Goal: Navigation & Orientation: Find specific page/section

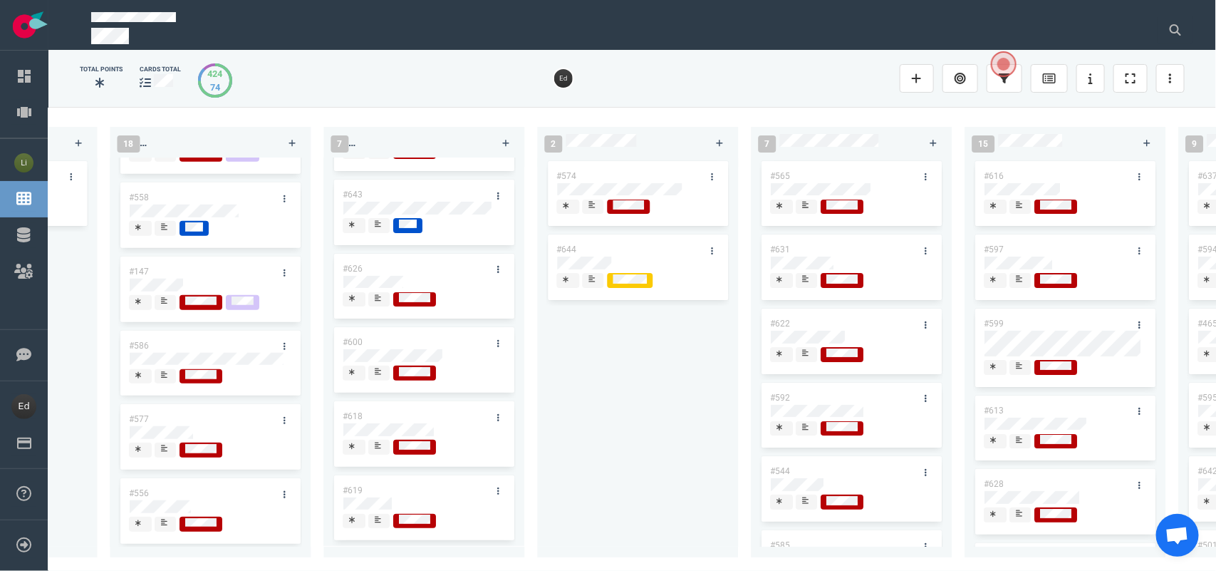
scroll to position [0, 1294]
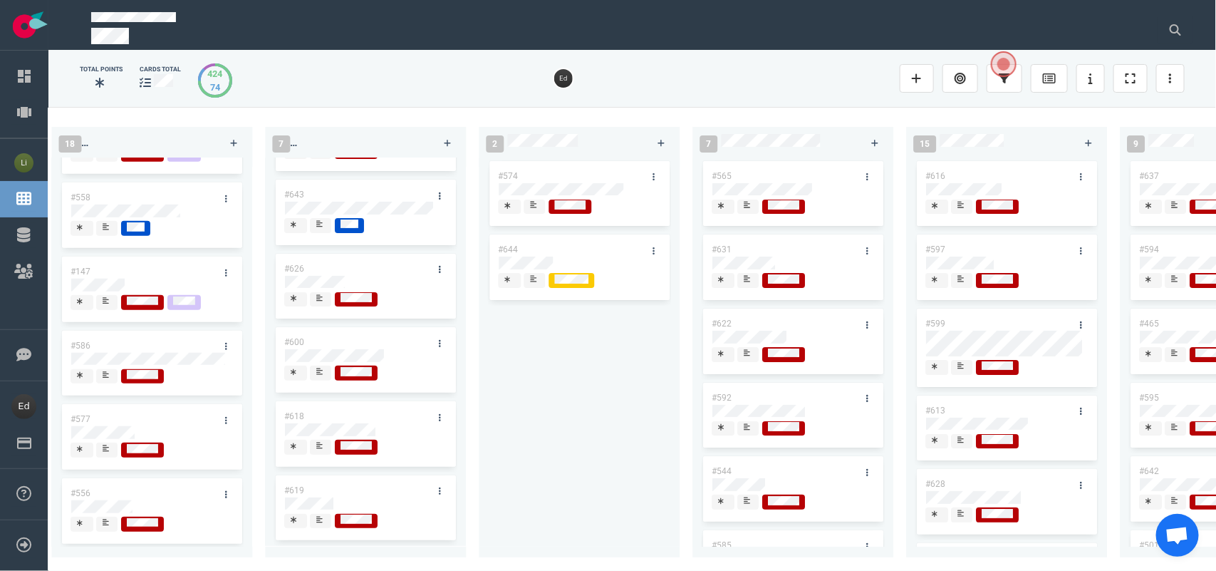
click at [745, 216] on div at bounding box center [793, 209] width 162 height 19
click at [745, 212] on div at bounding box center [748, 212] width 9 height 2
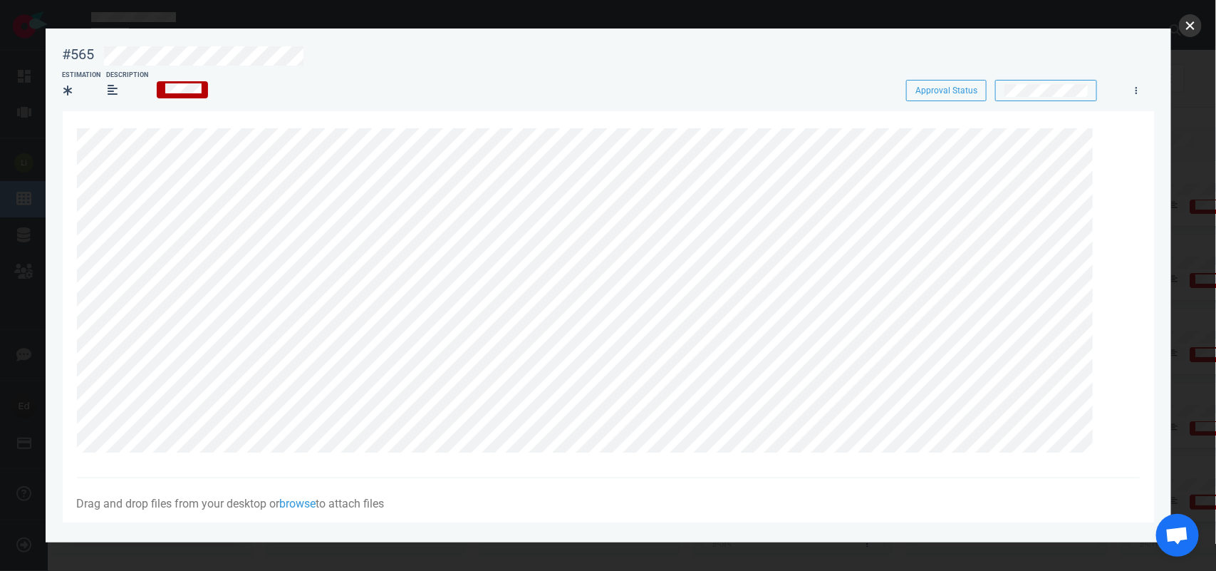
click at [1190, 29] on button "close" at bounding box center [1190, 25] width 23 height 23
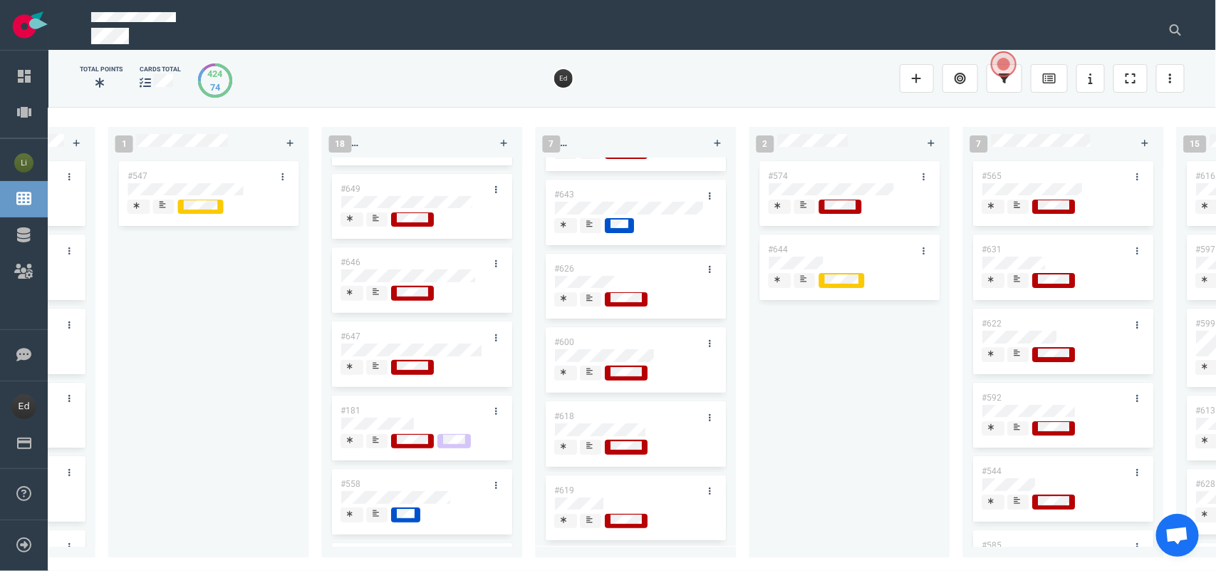
scroll to position [267, 0]
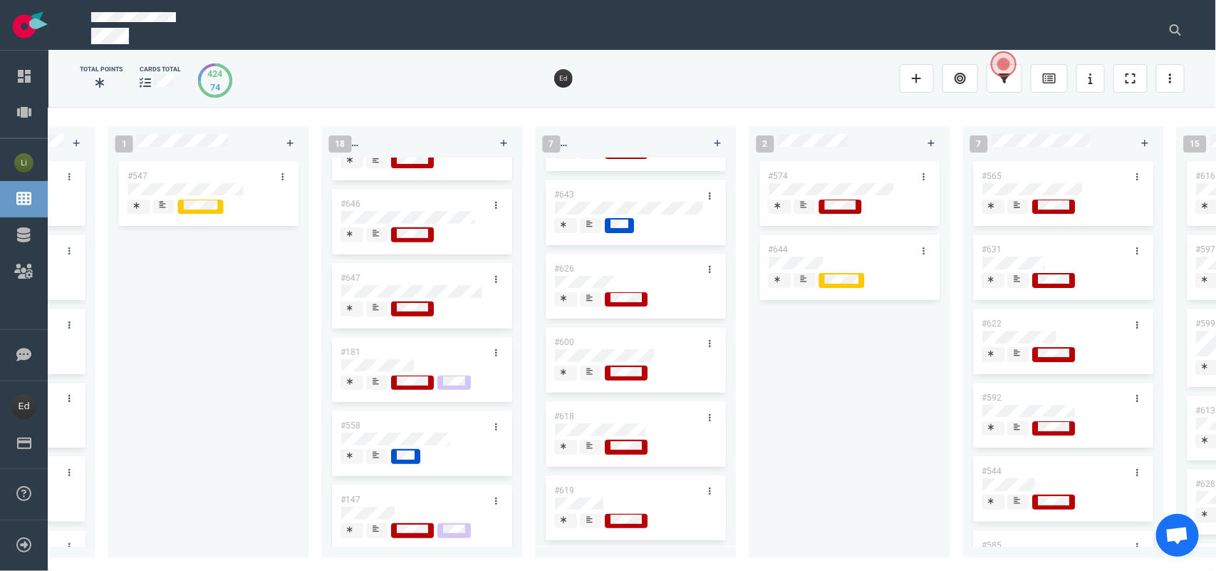
click at [374, 242] on div at bounding box center [377, 240] width 9 height 2
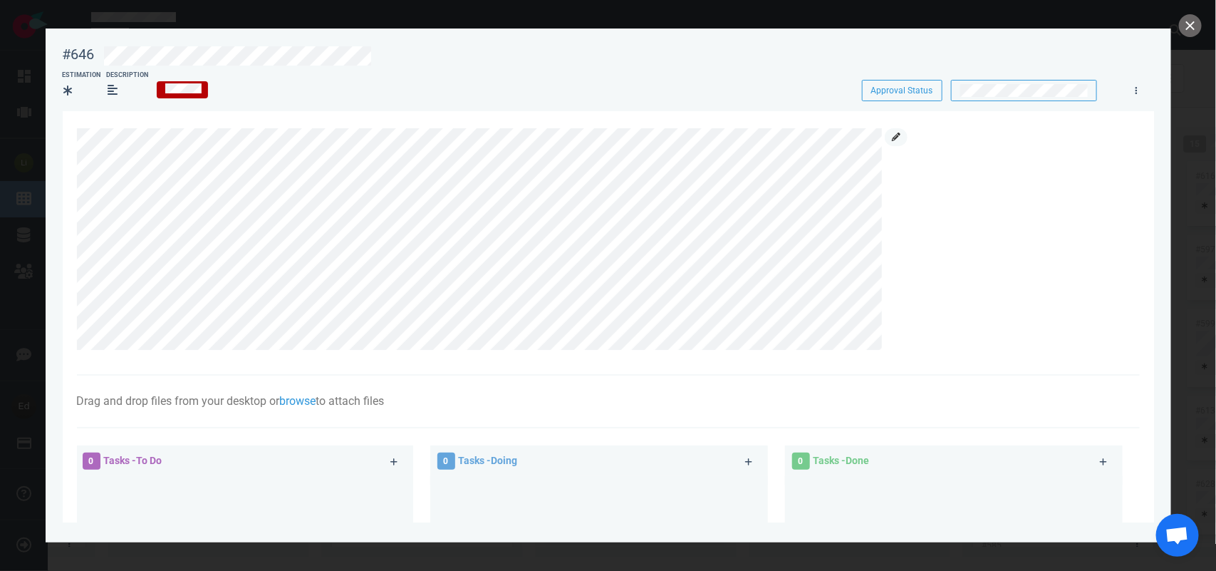
click at [891, 133] on link at bounding box center [896, 137] width 23 height 18
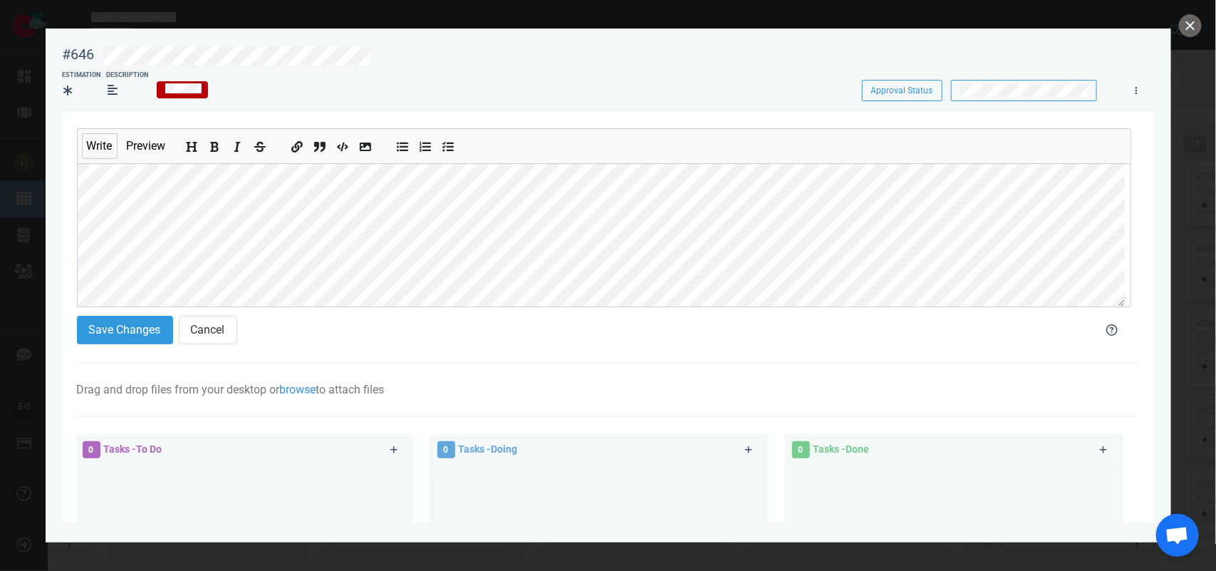
click at [51, 281] on section "#646 Approval Status Estimation Description Approval Status Write Preview Save …" at bounding box center [609, 280] width 1126 height 502
click at [1187, 21] on button "close" at bounding box center [1190, 25] width 23 height 23
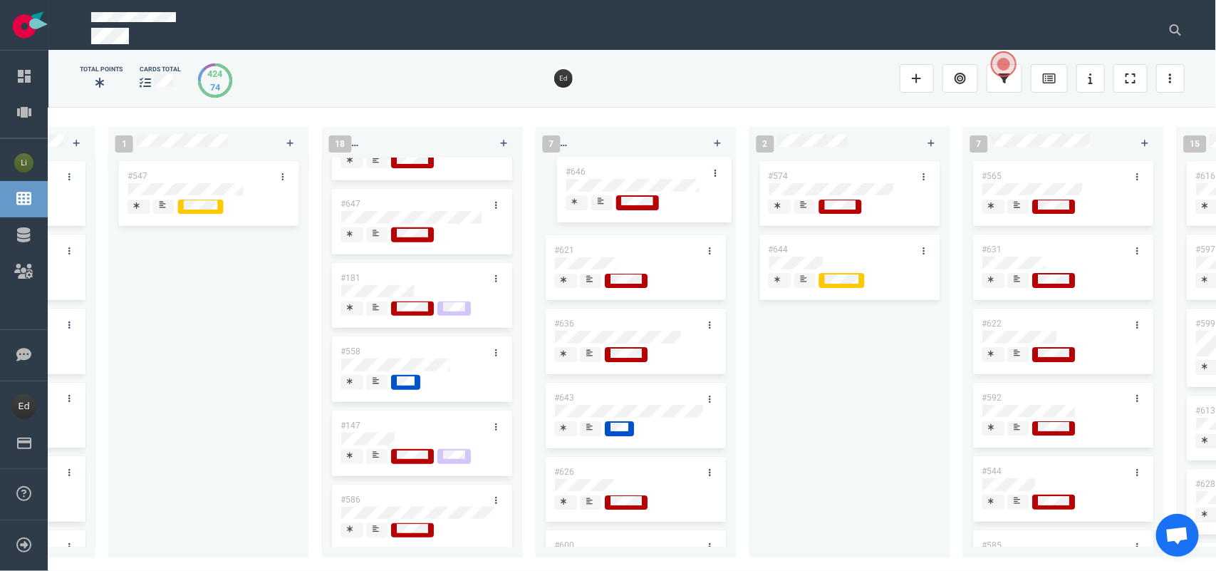
drag, startPoint x: 376, startPoint y: 197, endPoint x: 962, endPoint y: 48, distance: 604.3
click at [601, 164] on div "0 3 #656 #655 #654 #653 12 #641 #639 #634 #635 #608 #611 #602 #603 #548 3 #482 …" at bounding box center [632, 338] width 1168 height 463
